Goal: Information Seeking & Learning: Check status

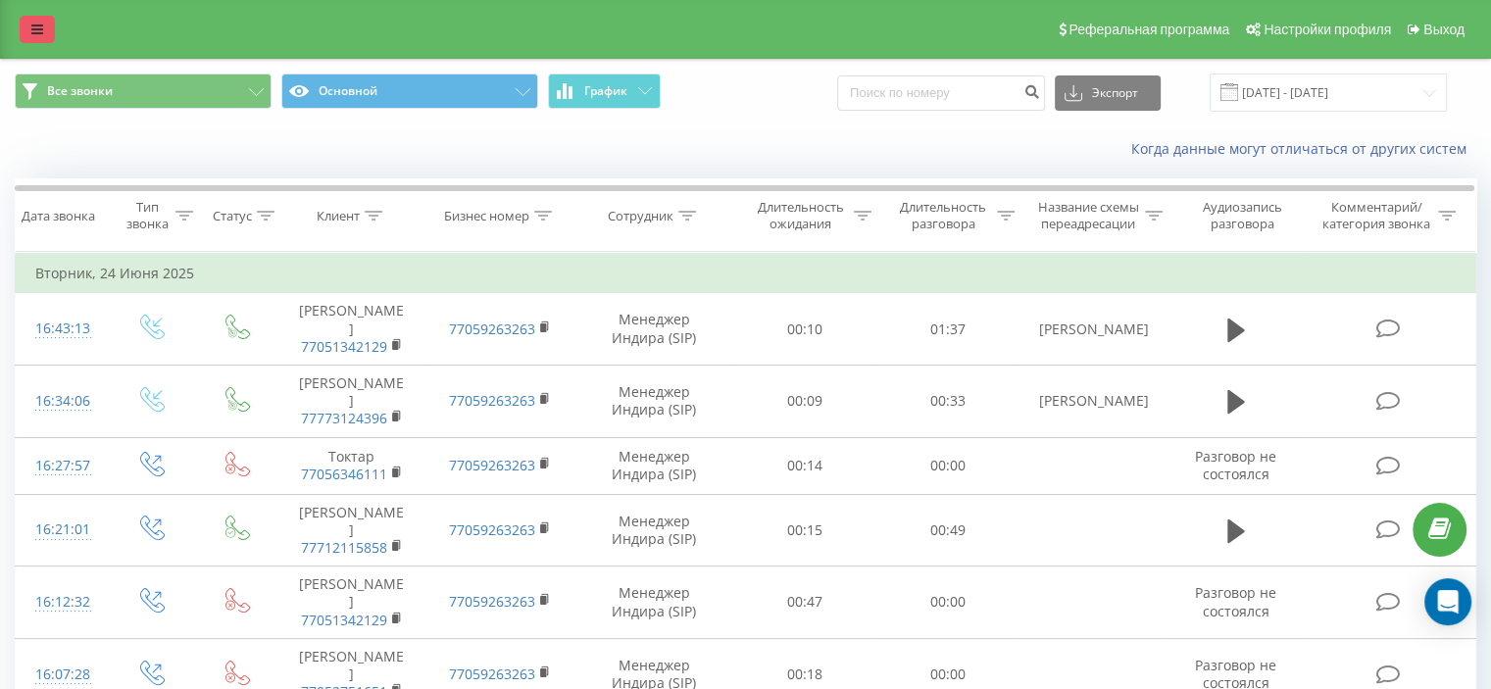
click at [30, 18] on link at bounding box center [37, 29] width 35 height 27
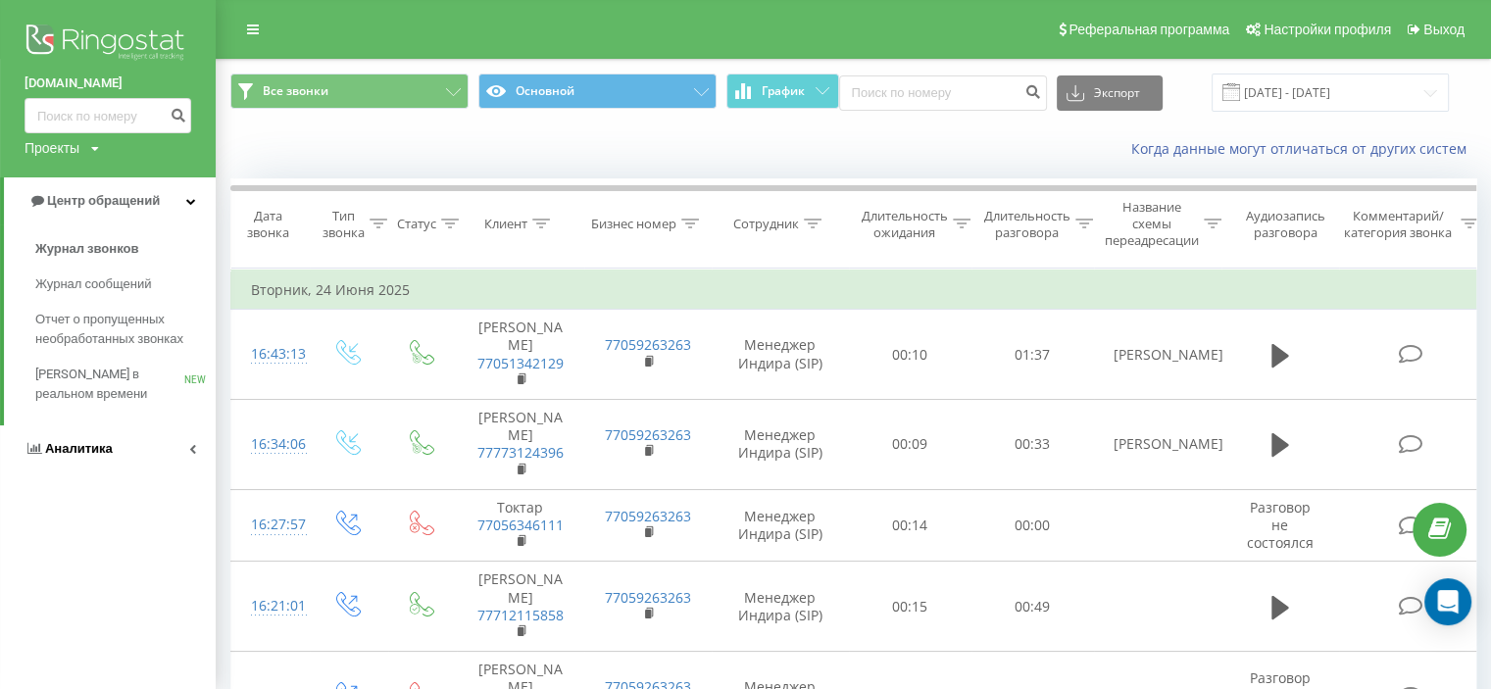
click at [88, 443] on span "Аналитика" at bounding box center [79, 448] width 68 height 15
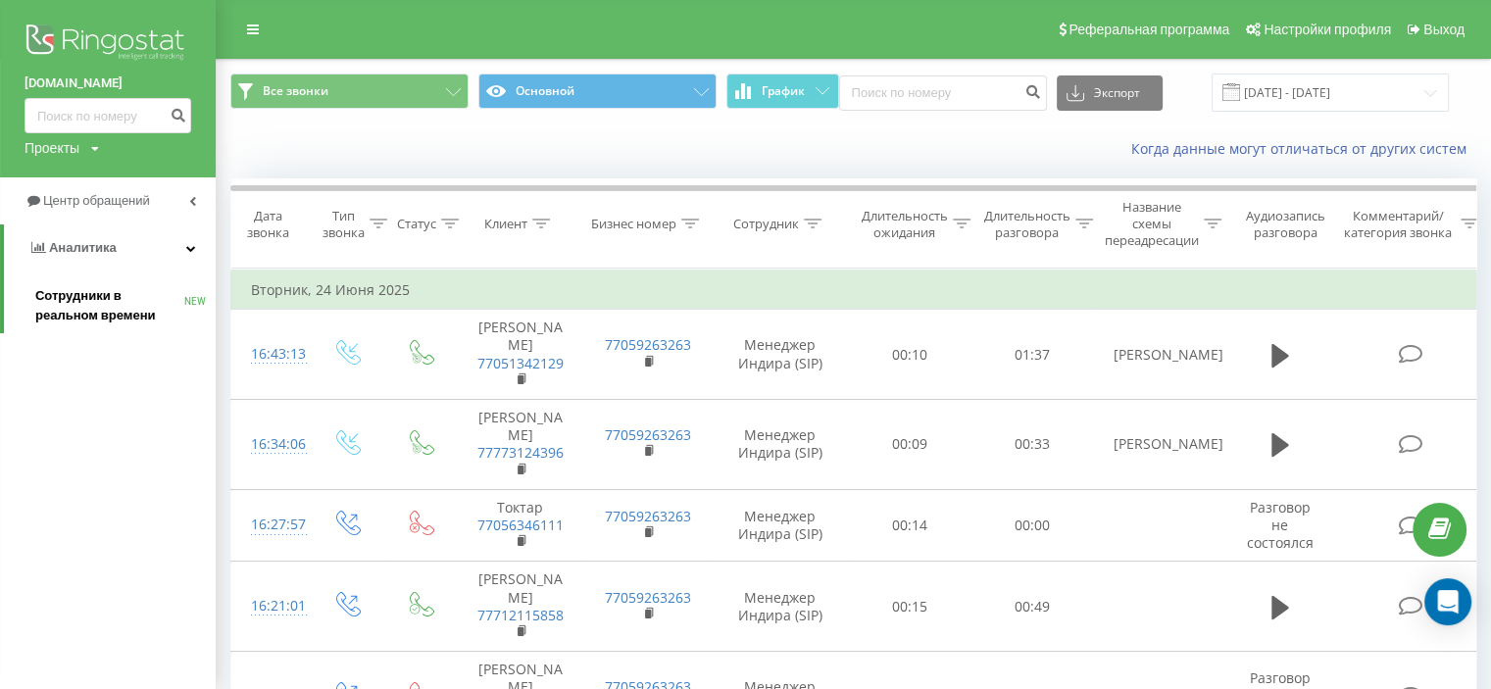
click at [89, 288] on span "Сотрудники в реальном времени" at bounding box center [109, 305] width 149 height 39
click at [114, 296] on span "Сотрудники в реальном времени" at bounding box center [109, 305] width 149 height 39
click at [63, 290] on span "Сотрудники в реальном времени" at bounding box center [109, 305] width 149 height 39
click at [128, 289] on span "Сотрудники в реальном времени" at bounding box center [109, 305] width 149 height 39
click at [126, 294] on span "Сотрудники в реальном времени" at bounding box center [109, 305] width 149 height 39
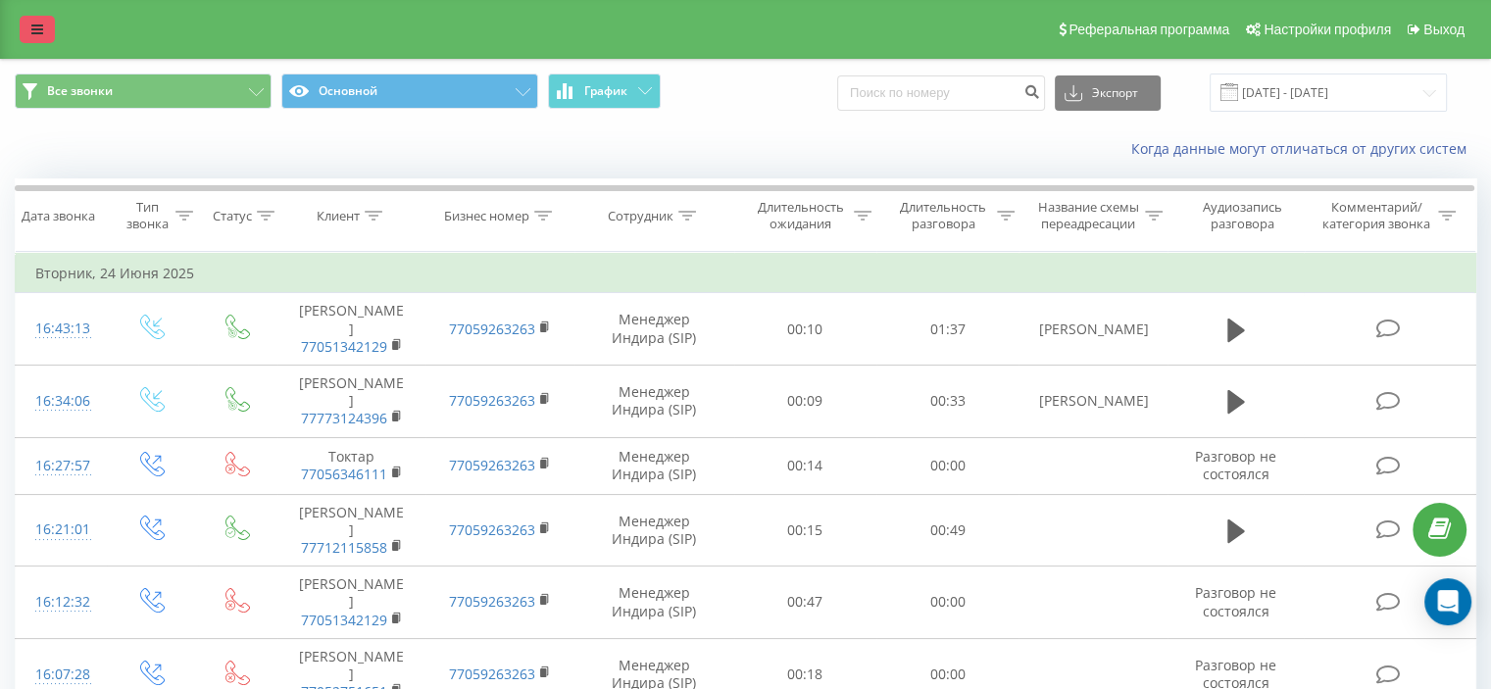
click at [37, 16] on link at bounding box center [37, 29] width 35 height 27
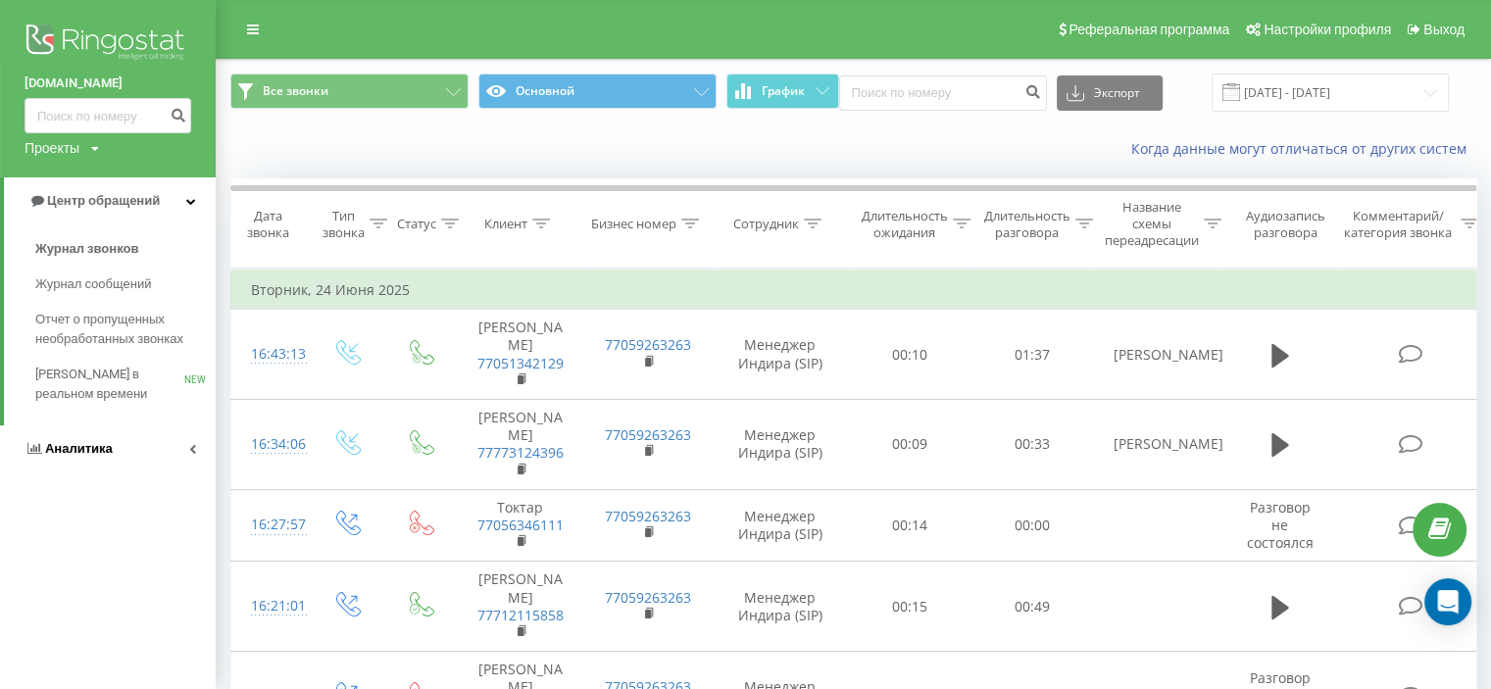
click at [78, 439] on span "Аналитика" at bounding box center [69, 449] width 88 height 20
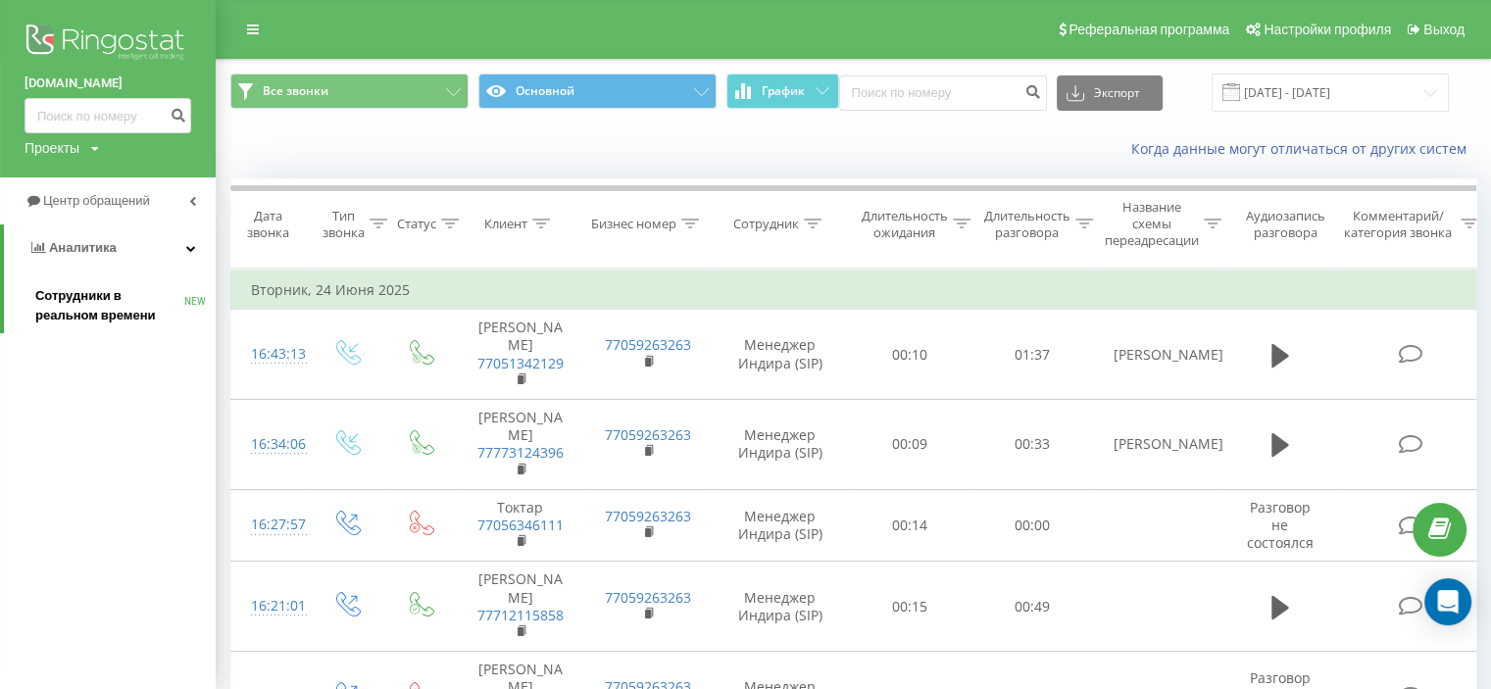
drag, startPoint x: 77, startPoint y: 300, endPoint x: 82, endPoint y: 309, distance: 10.1
click at [78, 300] on span "Сотрудники в реальном времени" at bounding box center [109, 305] width 149 height 39
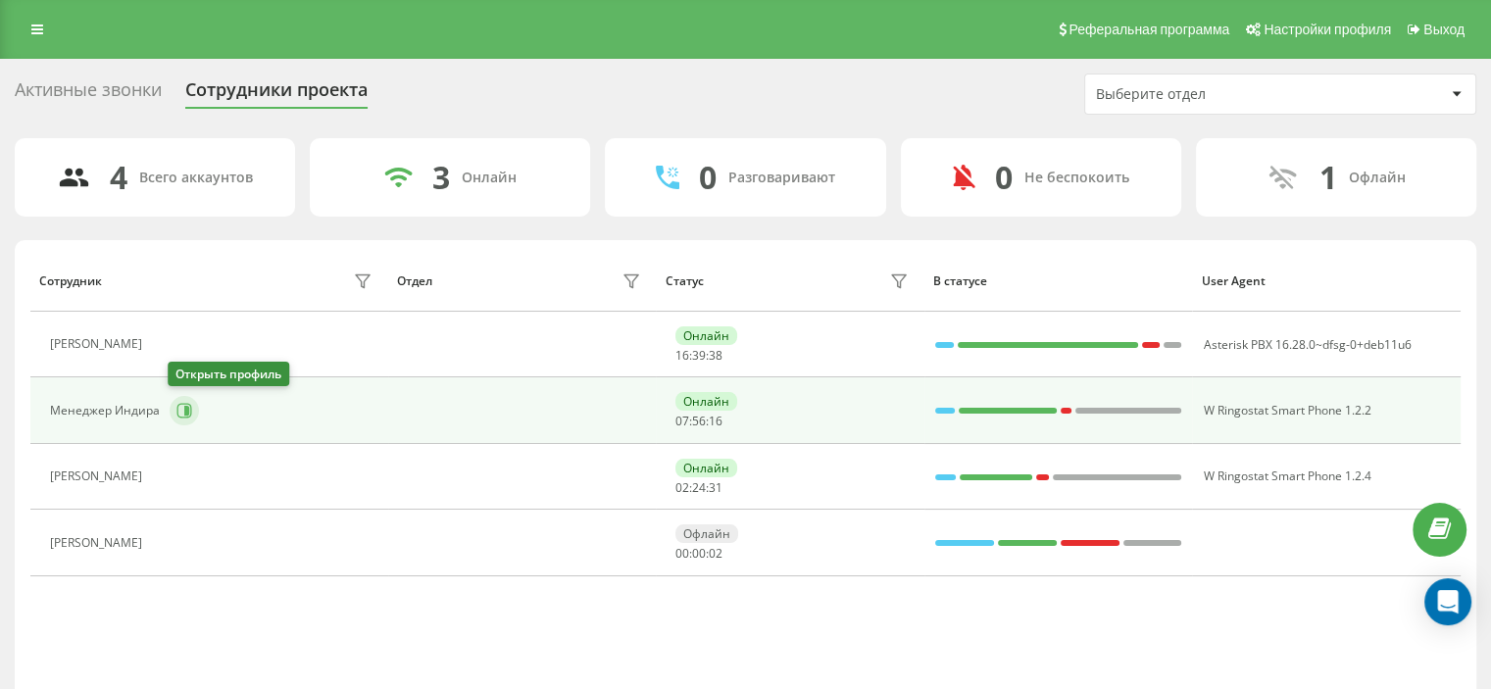
click at [178, 405] on icon at bounding box center [184, 411] width 16 height 16
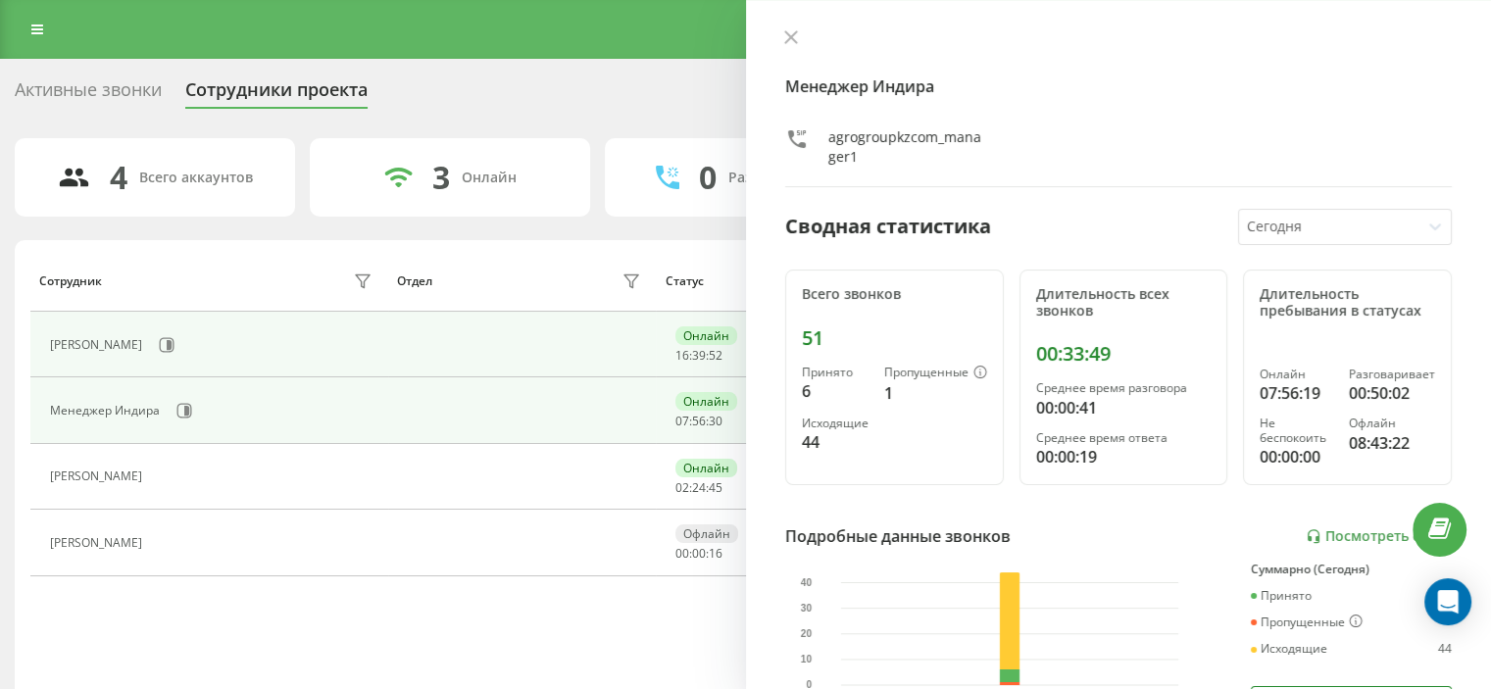
click at [276, 364] on td "Наталья" at bounding box center [209, 345] width 358 height 66
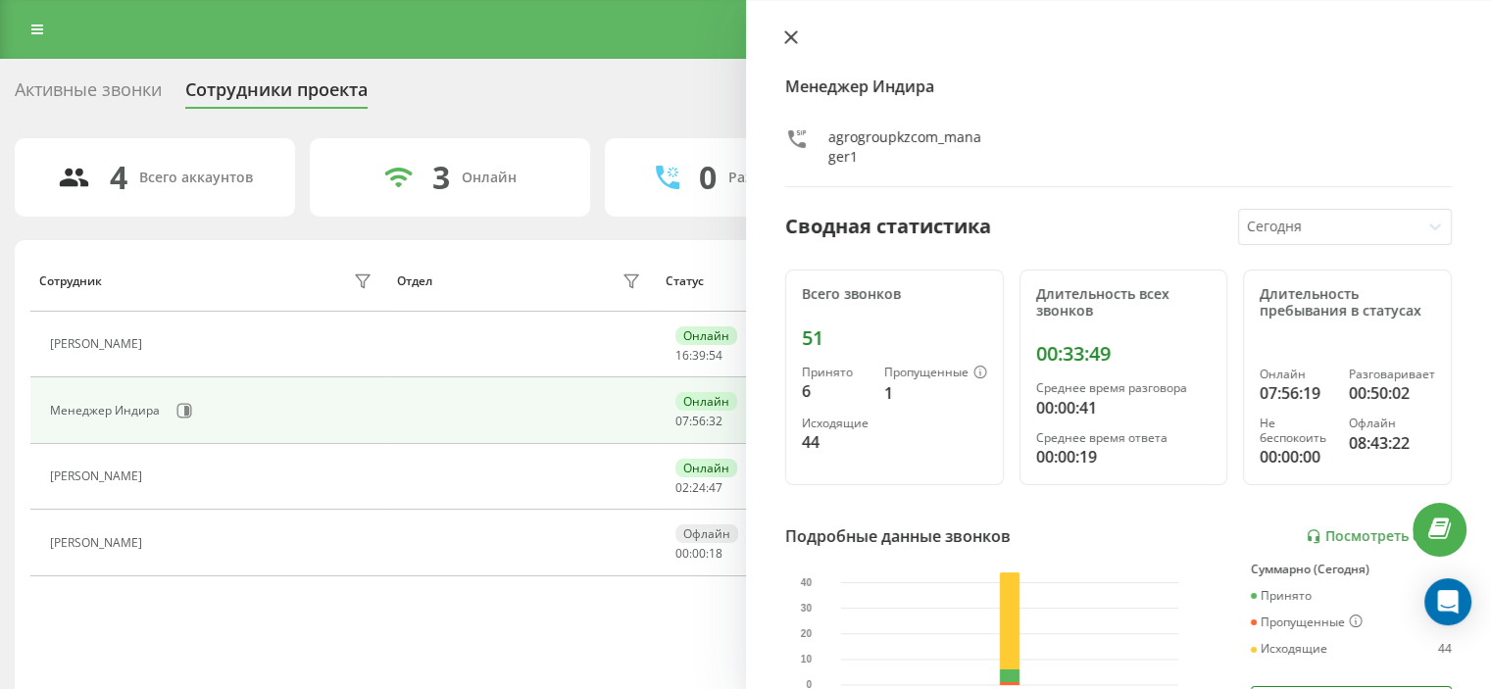
click at [780, 41] on button at bounding box center [790, 38] width 25 height 19
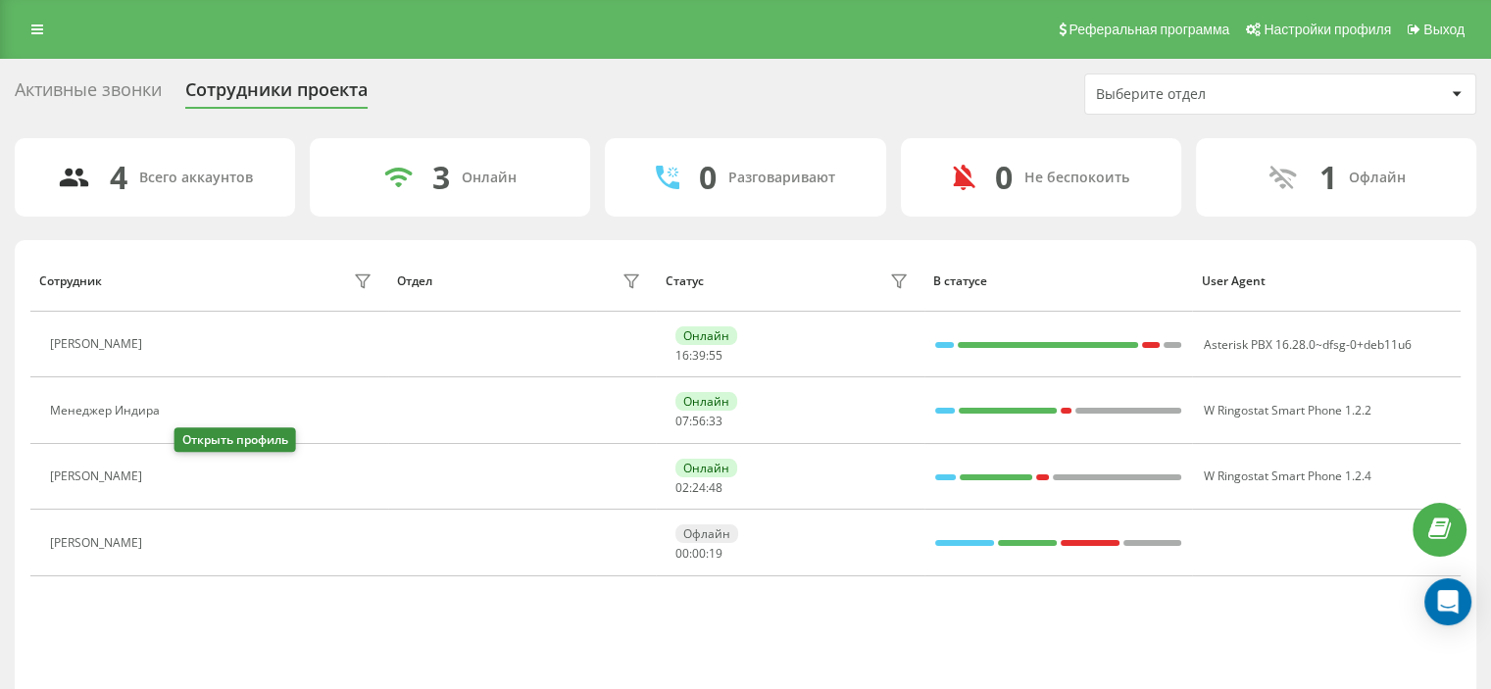
click at [172, 476] on icon at bounding box center [164, 478] width 16 height 16
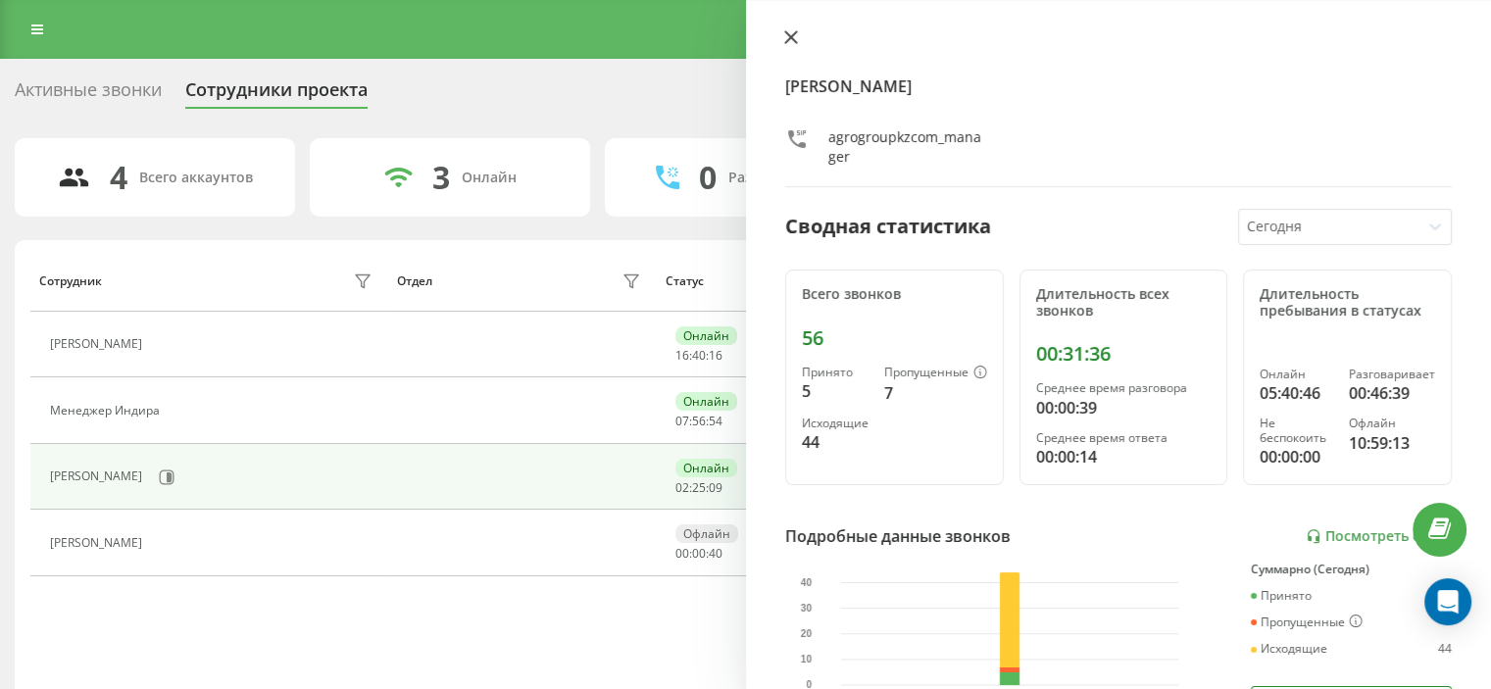
click at [790, 38] on icon at bounding box center [790, 37] width 12 height 12
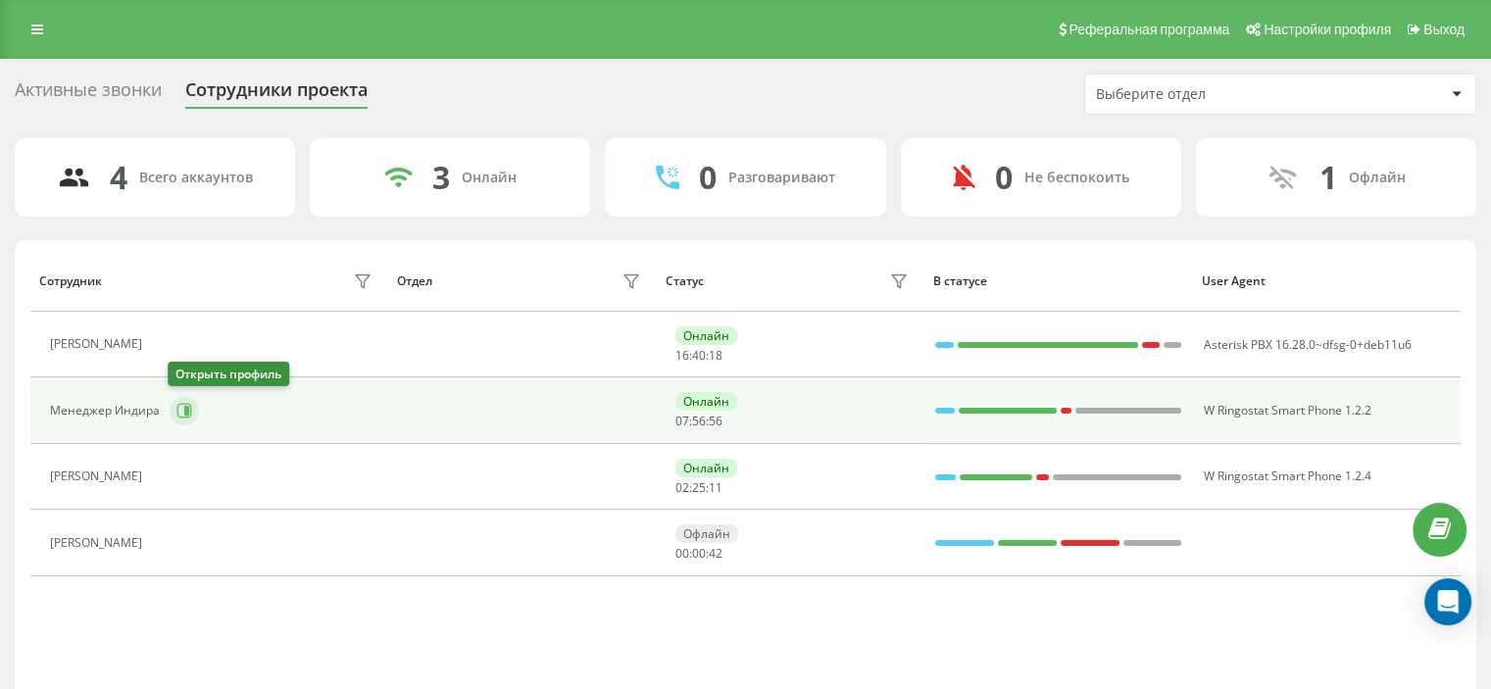
click at [180, 411] on icon at bounding box center [184, 411] width 16 height 16
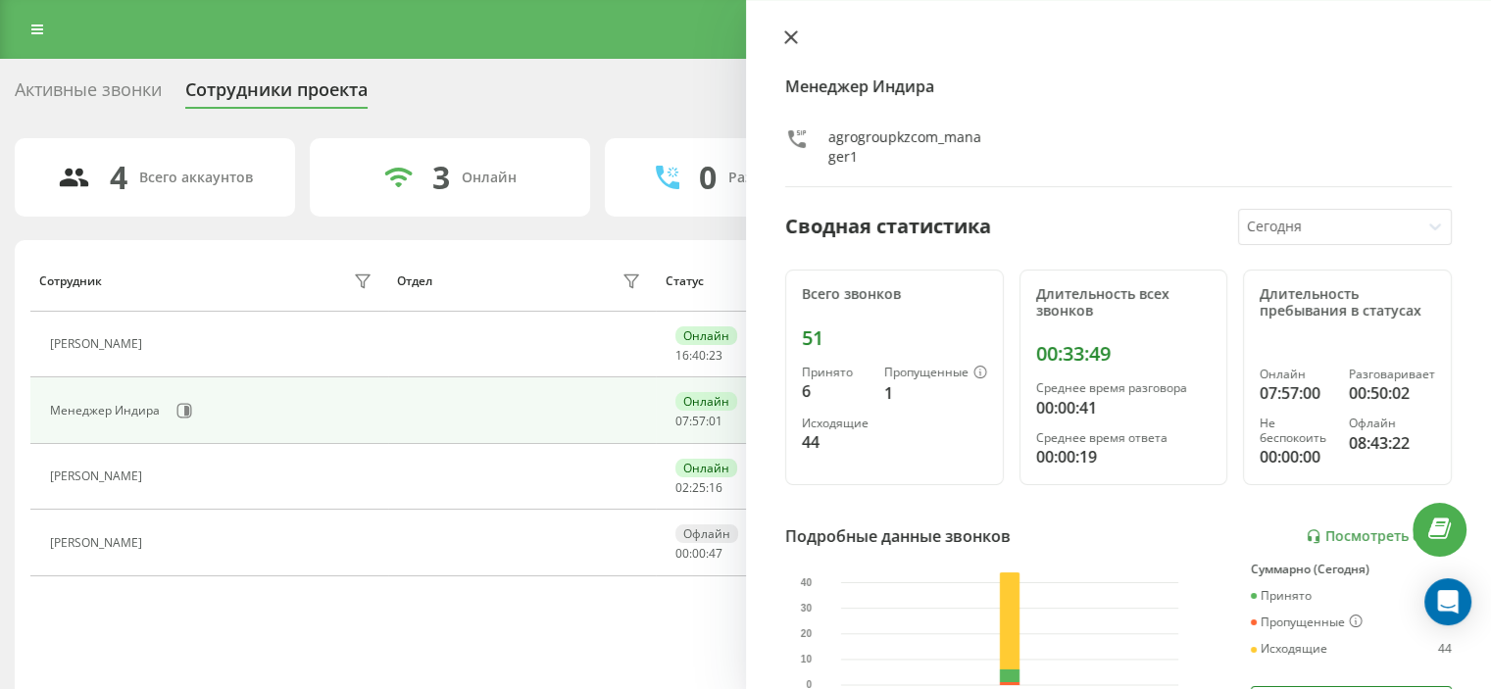
click at [794, 34] on icon at bounding box center [790, 37] width 12 height 12
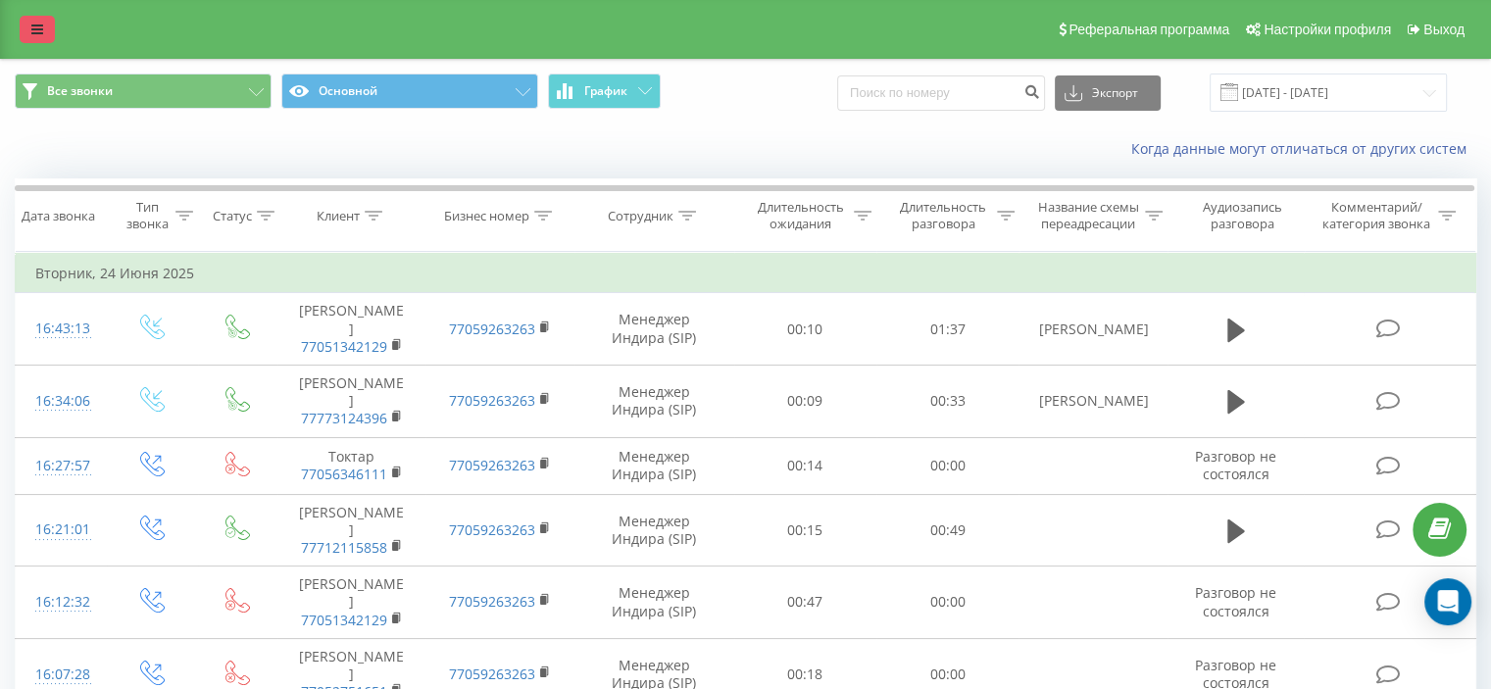
click at [47, 30] on link at bounding box center [37, 29] width 35 height 27
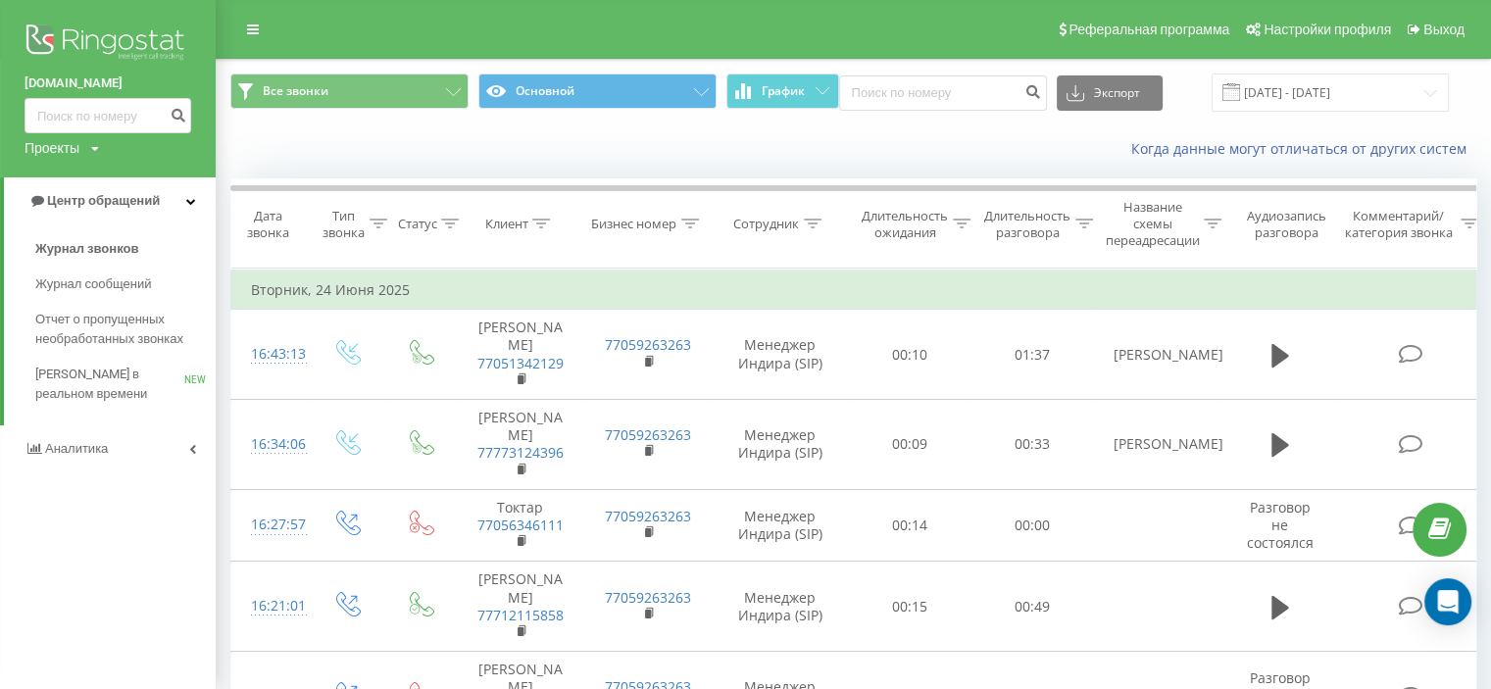
click at [79, 444] on span "Аналитика" at bounding box center [76, 448] width 63 height 15
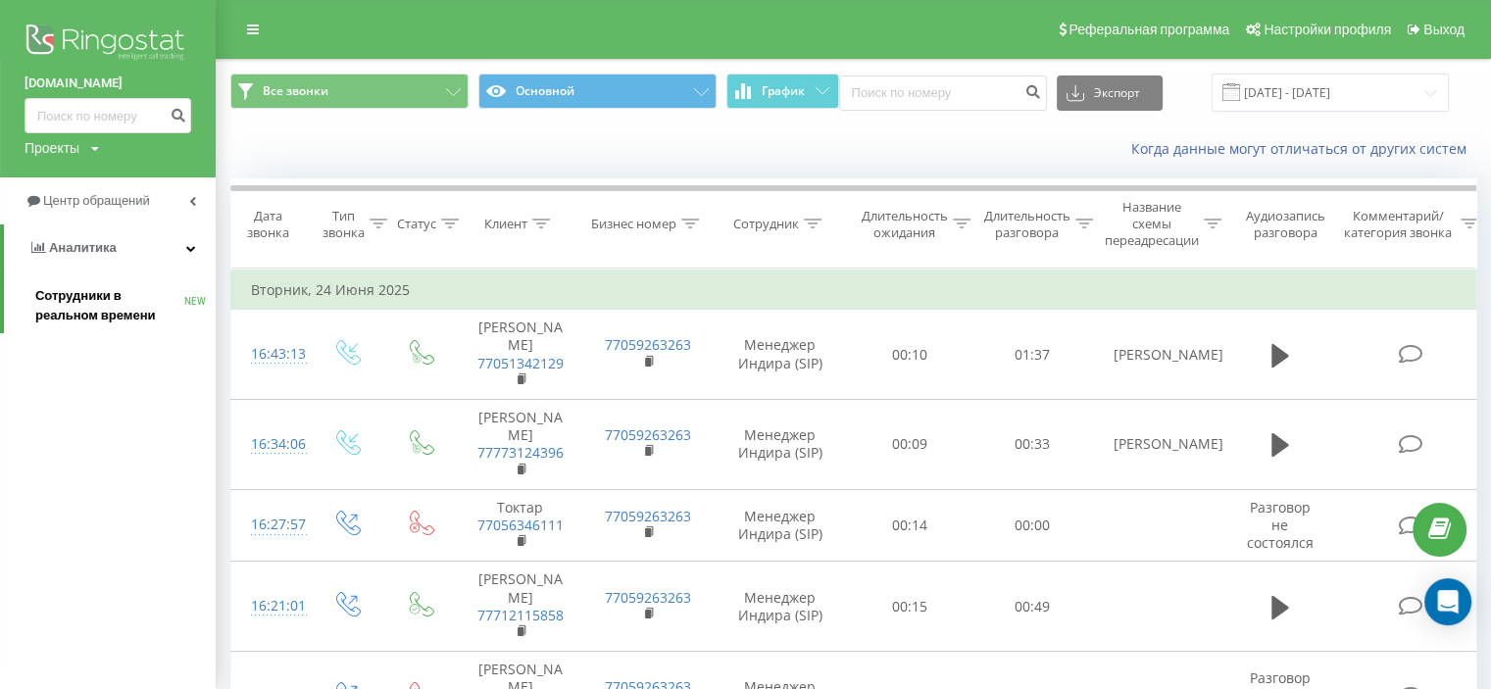
click at [68, 285] on link "Сотрудники в реальном времени NEW" at bounding box center [125, 305] width 180 height 55
click at [74, 294] on span "Сотрудники в реальном времени" at bounding box center [109, 305] width 149 height 39
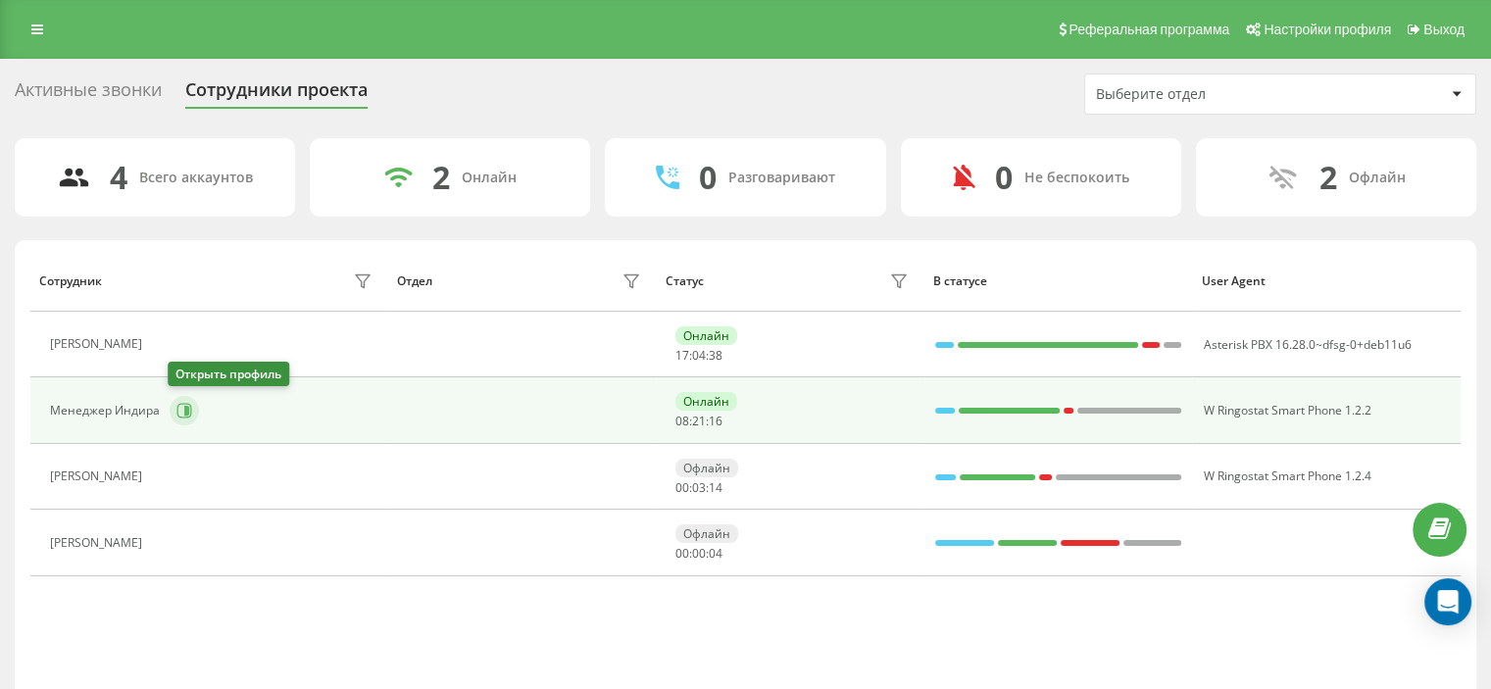
click at [187, 404] on icon at bounding box center [184, 411] width 15 height 15
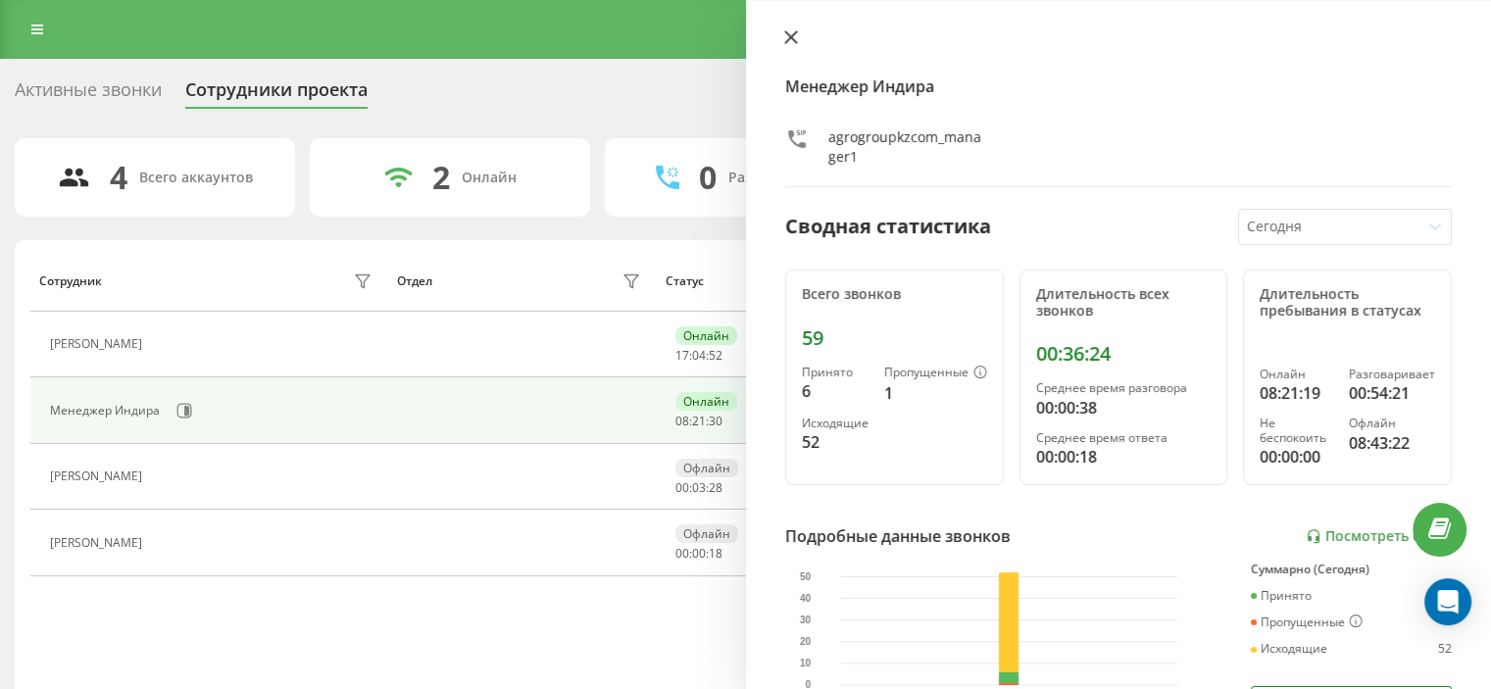
click at [789, 33] on icon at bounding box center [791, 37] width 14 height 14
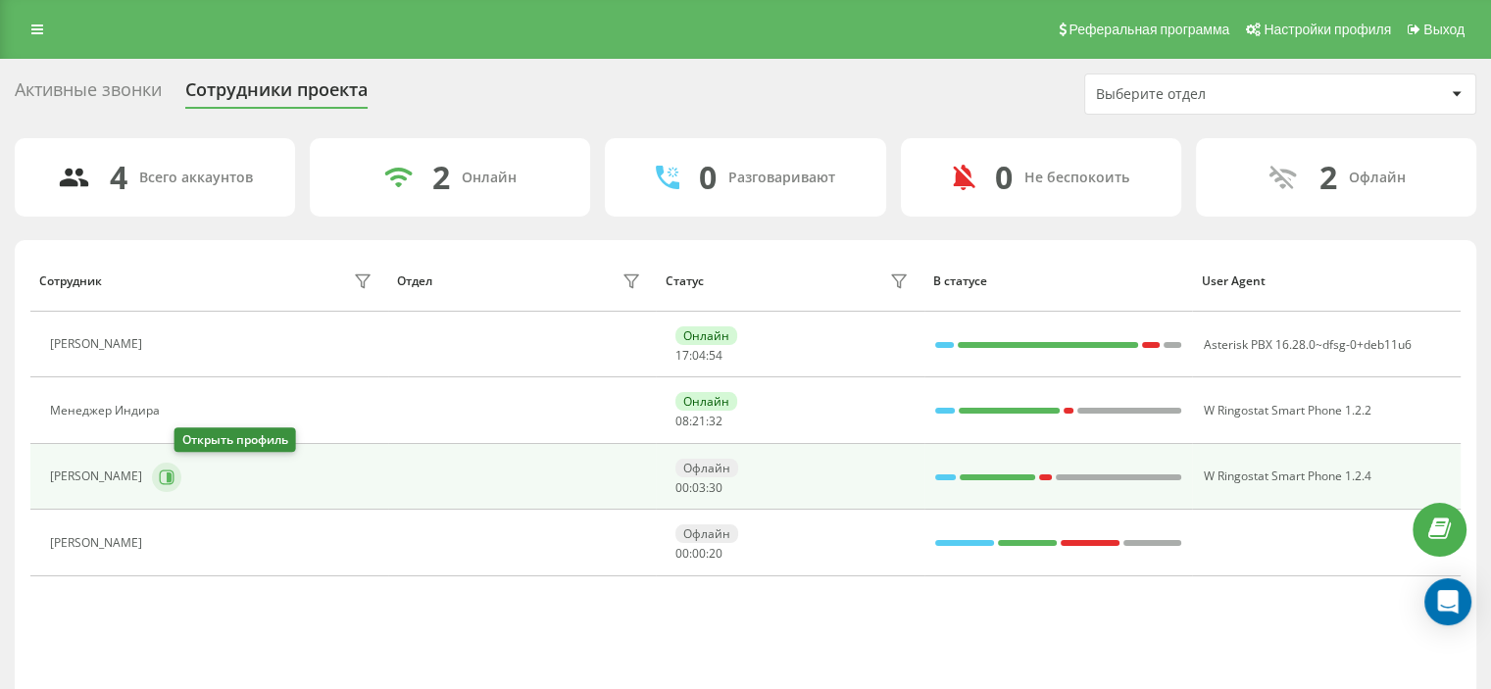
click at [174, 474] on icon at bounding box center [167, 477] width 15 height 15
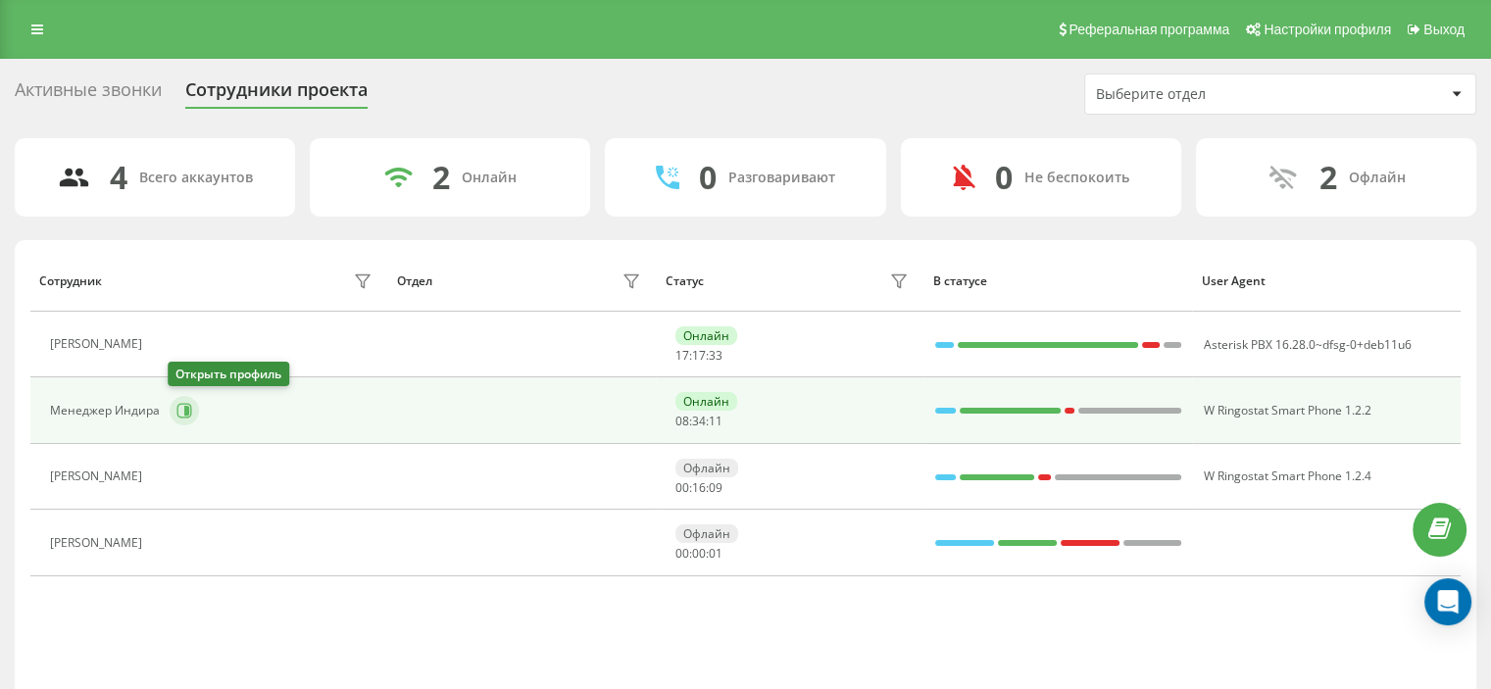
click at [180, 415] on icon at bounding box center [184, 411] width 16 height 16
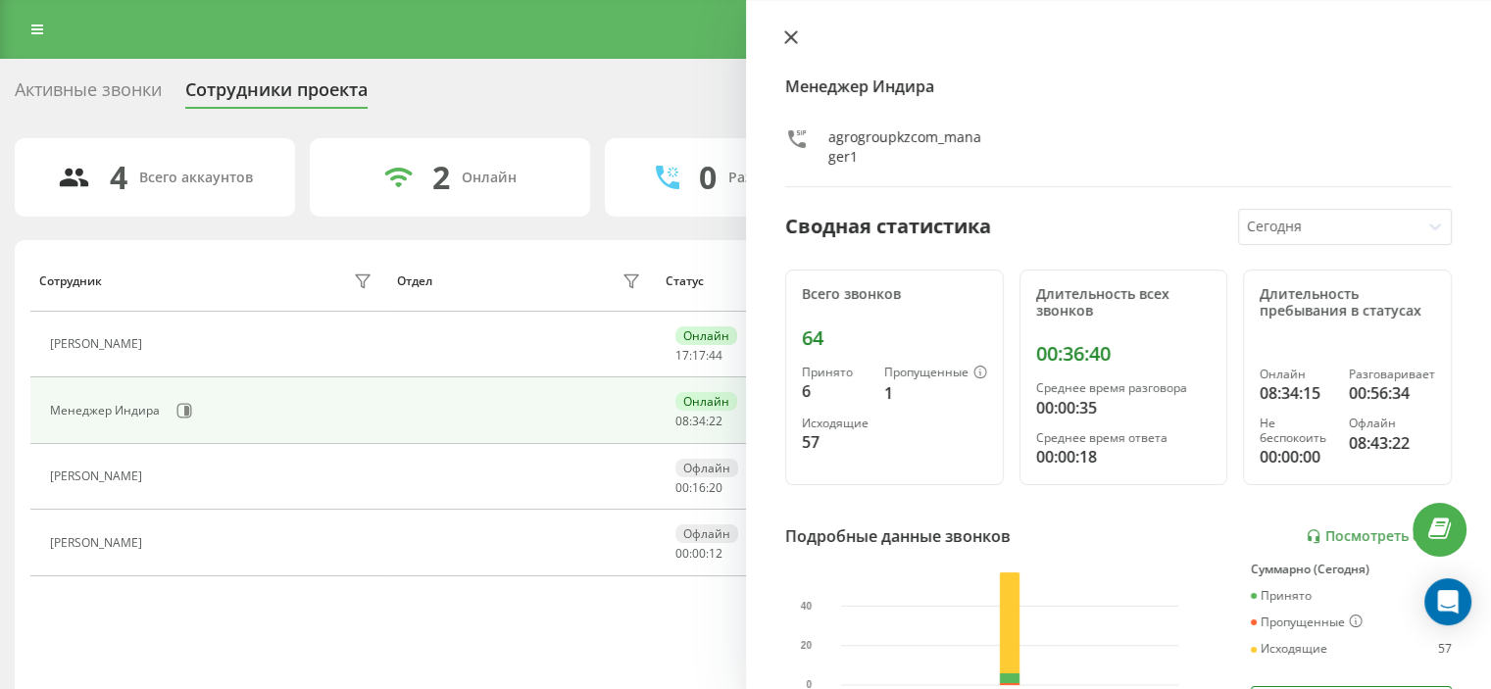
click at [792, 32] on icon at bounding box center [791, 37] width 14 height 14
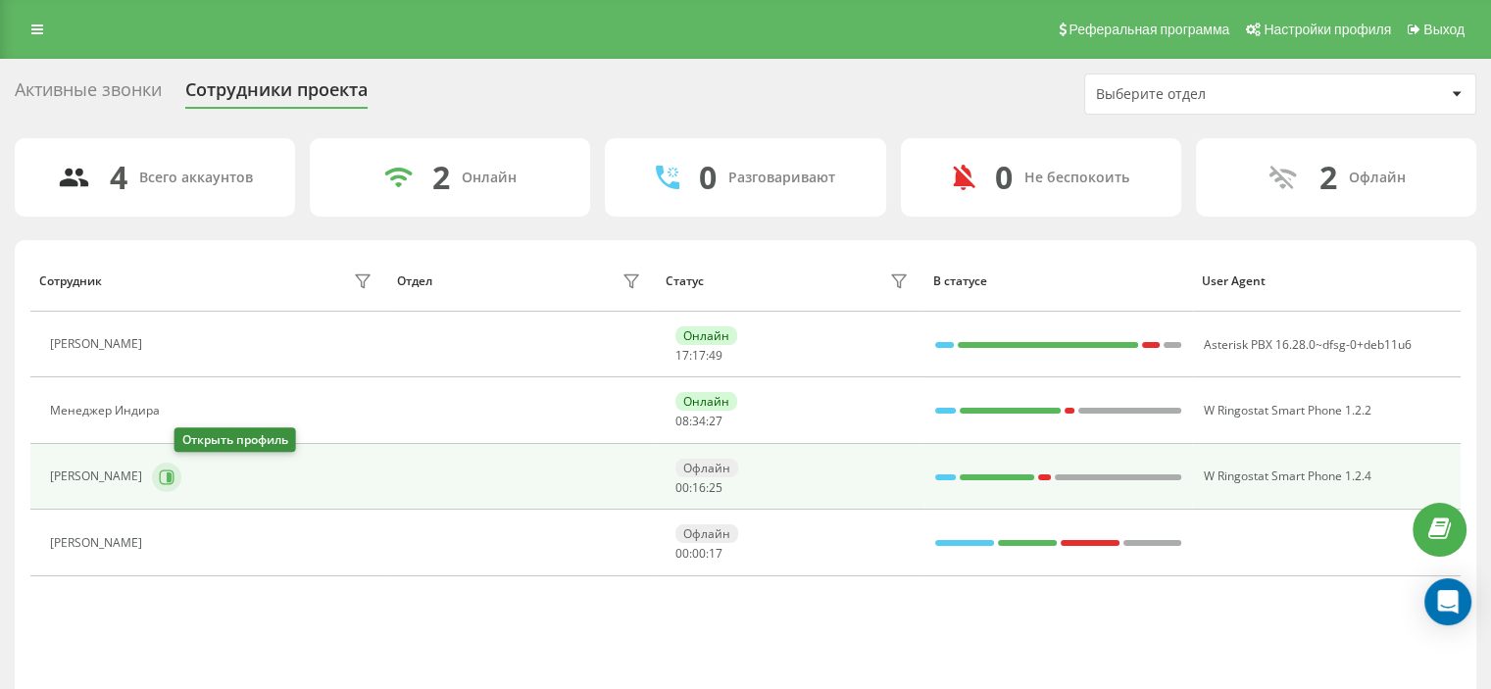
click at [174, 471] on icon at bounding box center [167, 478] width 16 height 16
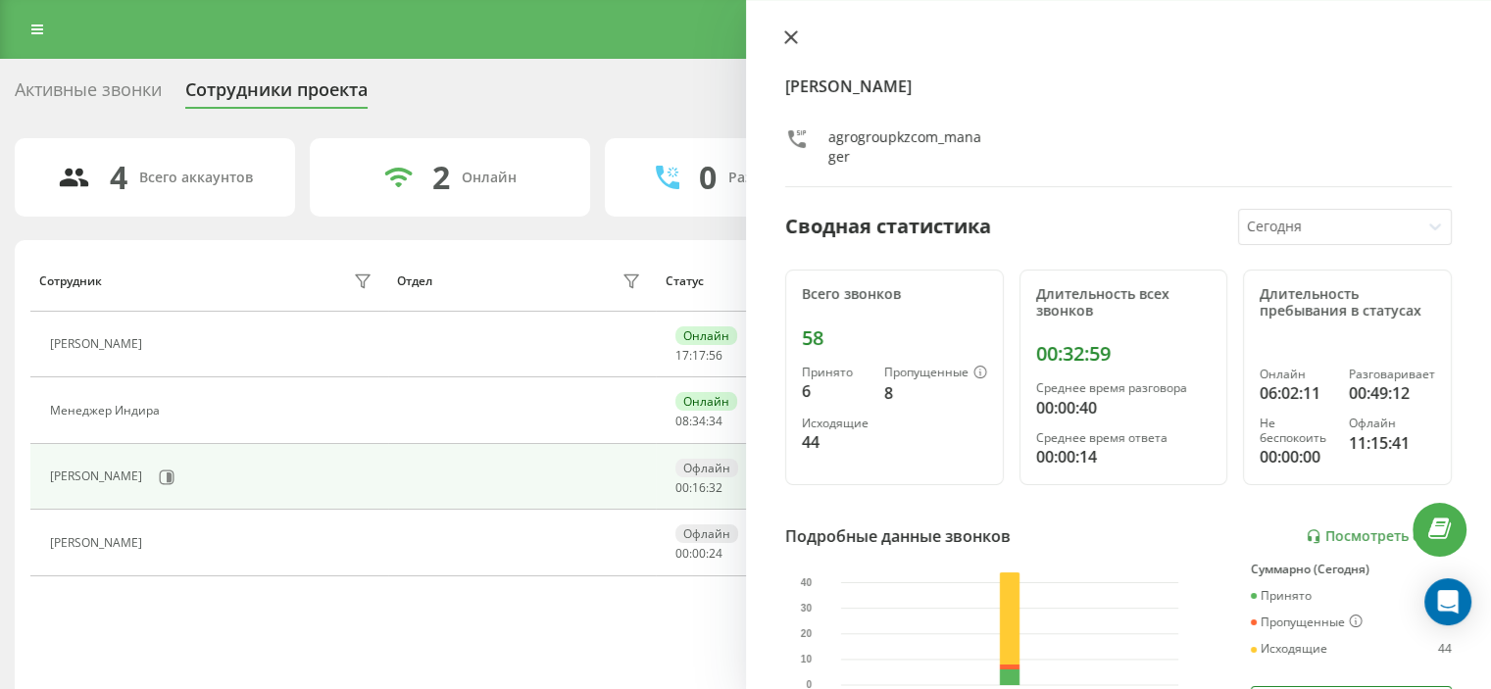
click at [794, 35] on icon at bounding box center [791, 37] width 14 height 14
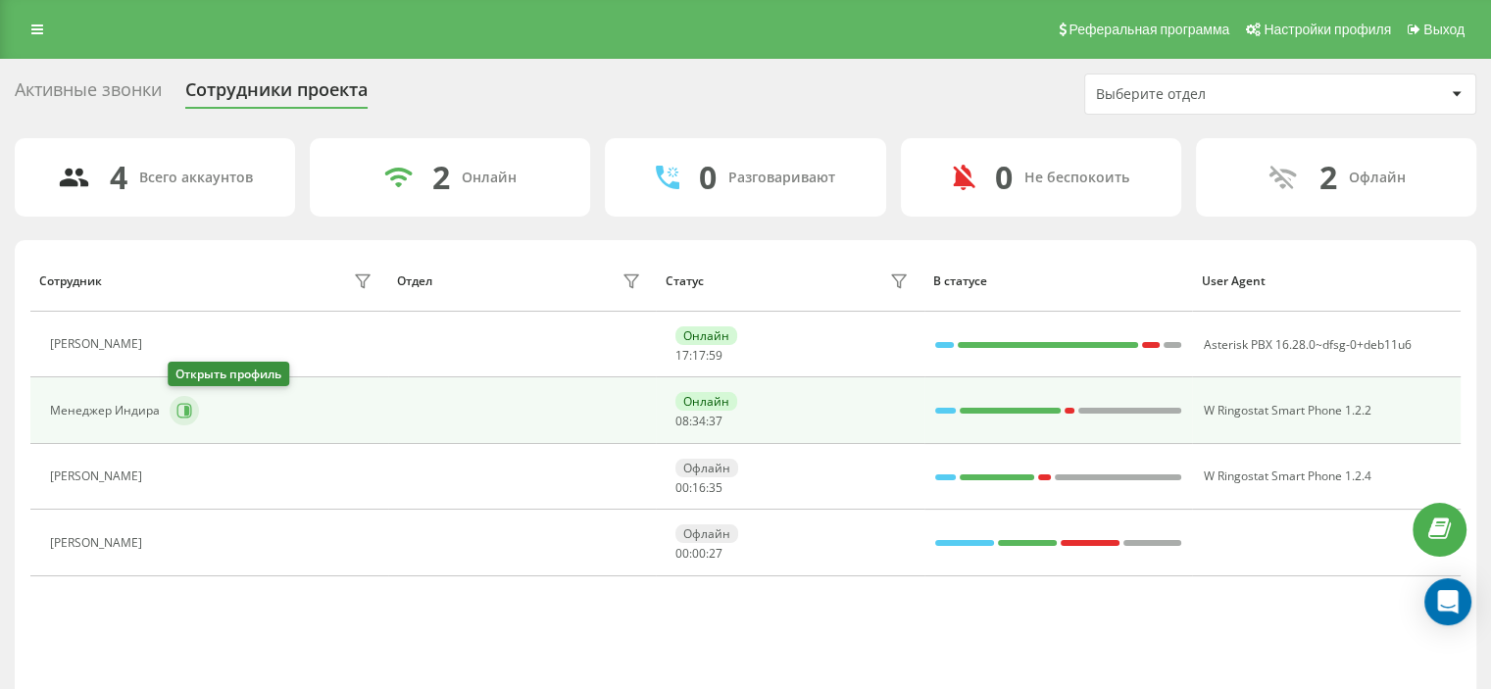
click at [184, 410] on icon at bounding box center [186, 411] width 5 height 10
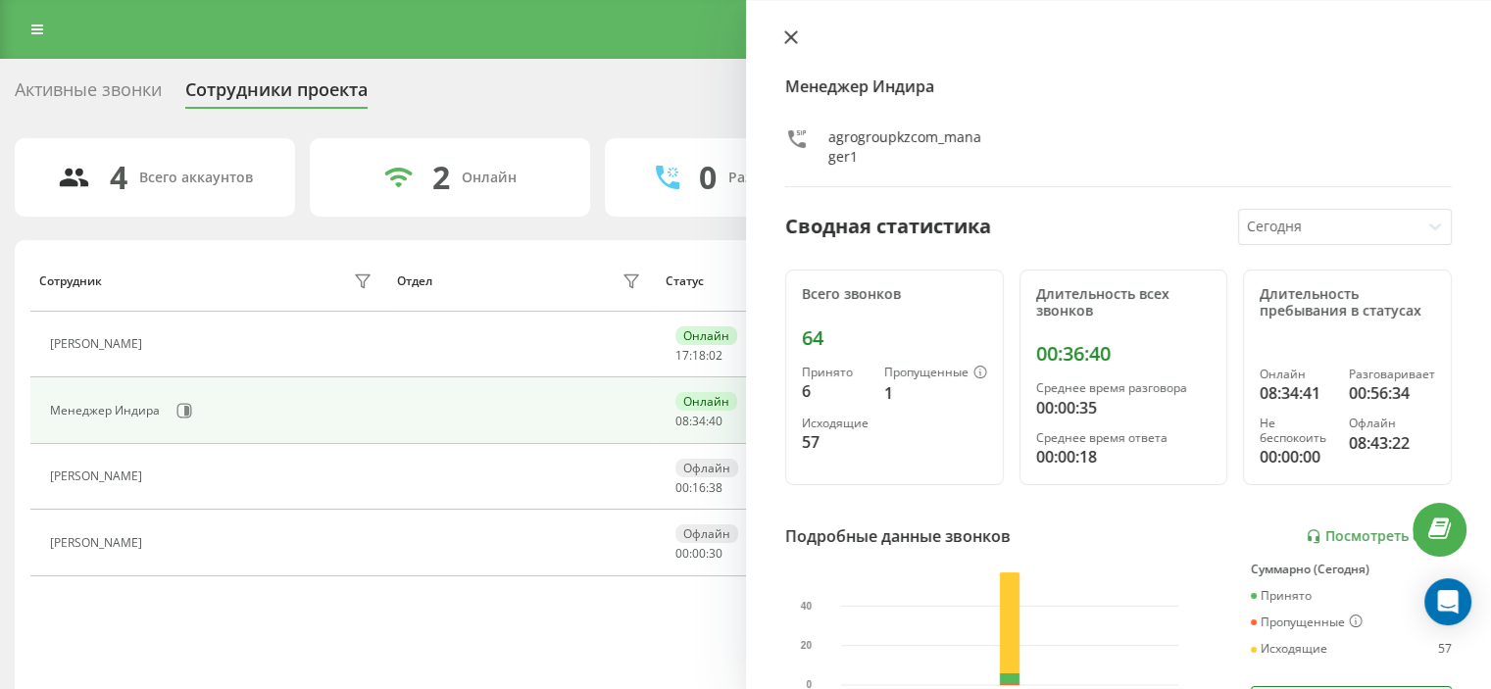
click at [792, 38] on icon at bounding box center [791, 37] width 14 height 14
